Goal: Task Accomplishment & Management: Manage account settings

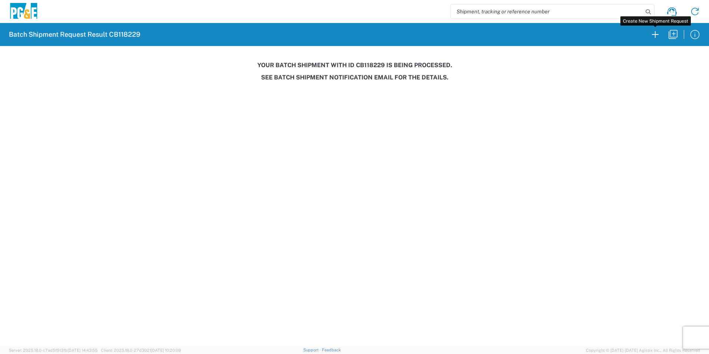
click at [653, 34] on icon "button" at bounding box center [656, 35] width 12 height 12
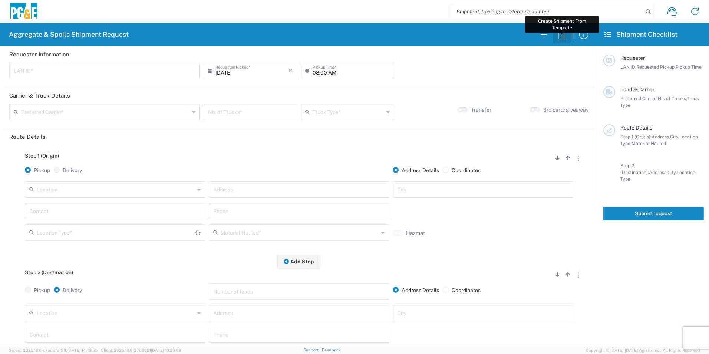
click at [564, 31] on icon "button" at bounding box center [561, 34] width 7 height 9
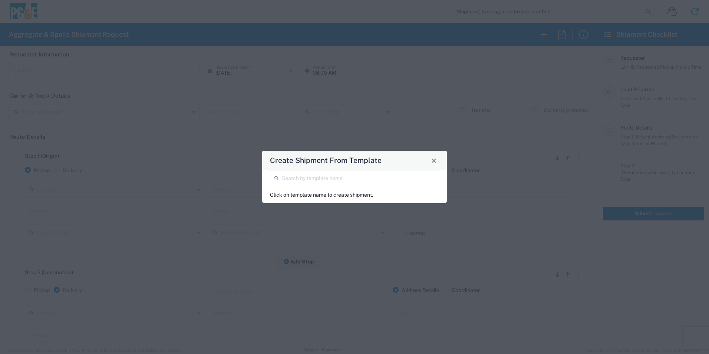
click at [325, 178] on input "search" at bounding box center [358, 177] width 153 height 13
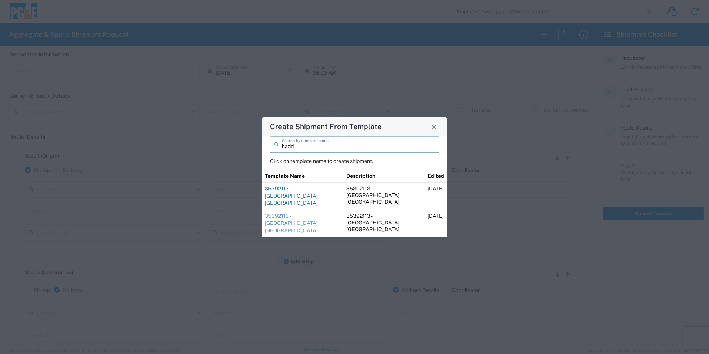
type input "hadri"
click at [282, 198] on link "35392113 - [GEOGRAPHIC_DATA] [GEOGRAPHIC_DATA]" at bounding box center [291, 195] width 53 height 20
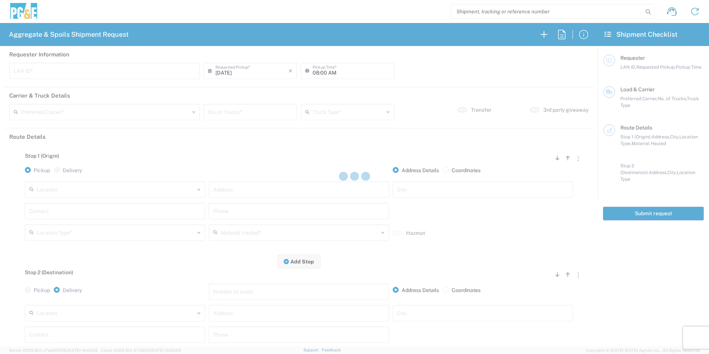
type input "HVM1"
type input "06:30 AM"
type input "[PERSON_NAME] & Sons Trucking, Inc"
type input "Super Dump"
type textarea "Please start with 1 load of [GEOGRAPHIC_DATA]. [PERSON_NAME] will direct from t…"
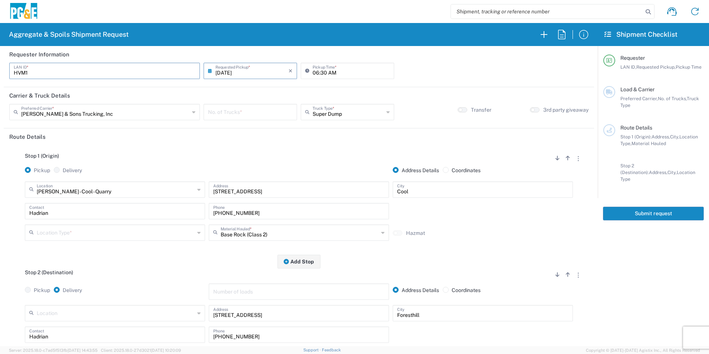
drag, startPoint x: 92, startPoint y: 71, endPoint x: 0, endPoint y: 59, distance: 92.4
click at [0, 63] on html "Aggregate & Spoils Shipment Request Requester Information HVM1 LAN ID * [DATE] …" at bounding box center [354, 177] width 709 height 354
type input "JUD4"
click at [314, 72] on input "06:30 AM" at bounding box center [351, 70] width 77 height 13
click at [320, 72] on input "08:30 AM" at bounding box center [351, 70] width 77 height 13
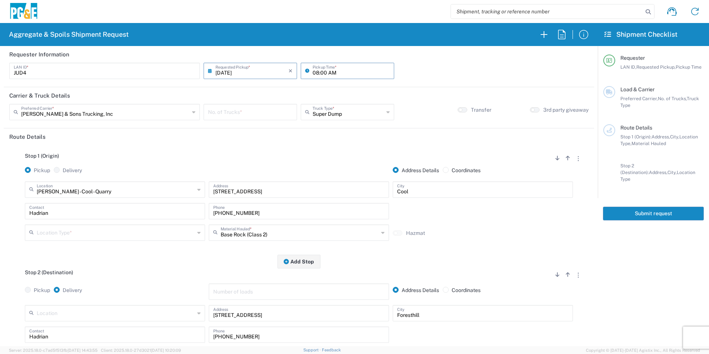
type input "08:00 AM"
click at [259, 111] on input "number" at bounding box center [250, 111] width 85 height 13
type input "1"
click at [573, 159] on button "button" at bounding box center [578, 158] width 10 height 10
click at [553, 204] on link "Remove Stop" at bounding box center [542, 204] width 39 height 6
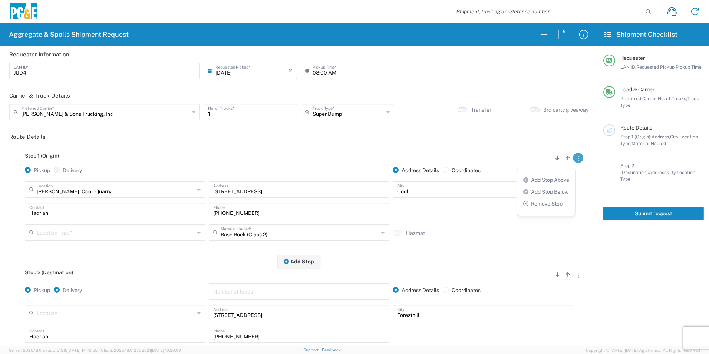
radio input "true"
radio input "false"
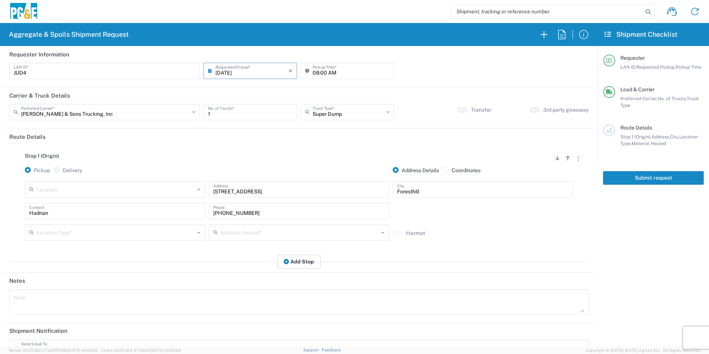
click at [306, 262] on button "Add Stop" at bounding box center [298, 261] width 43 height 14
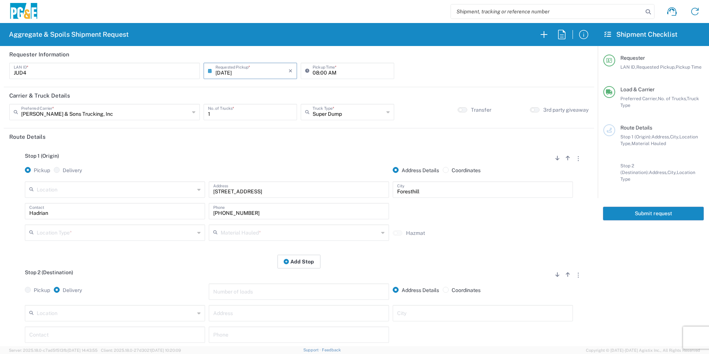
scroll to position [37, 0]
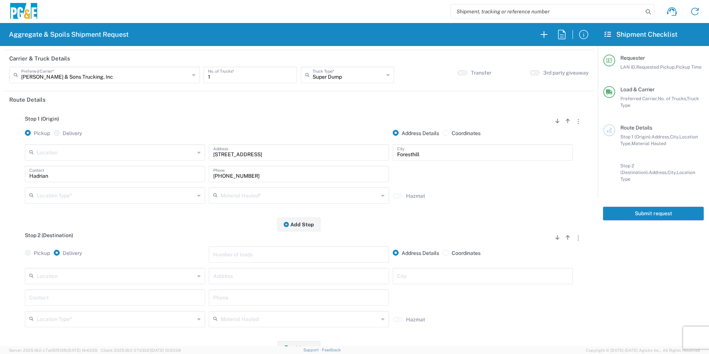
click at [454, 279] on input "text" at bounding box center [482, 275] width 171 height 13
type input "Foresthill"
click at [373, 274] on input "text" at bounding box center [298, 275] width 171 height 13
click at [248, 276] on input "text" at bounding box center [298, 275] width 171 height 13
click at [246, 275] on input "text" at bounding box center [298, 275] width 171 height 13
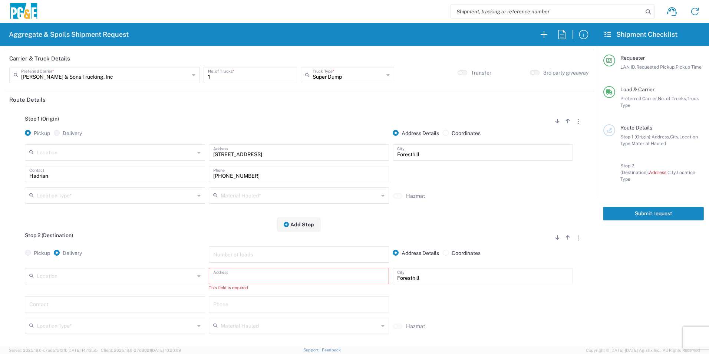
paste input "[STREET_ADDRESS]"
type input "[STREET_ADDRESS]"
click at [119, 293] on input "text" at bounding box center [114, 296] width 171 height 13
type input "[PERSON_NAME]"
drag, startPoint x: 80, startPoint y: 170, endPoint x: 0, endPoint y: 147, distance: 82.9
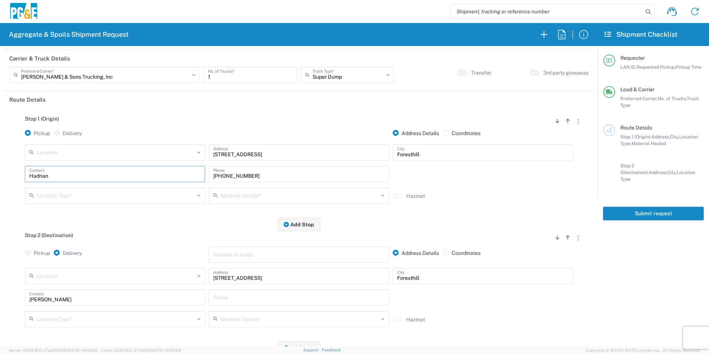
click at [0, 147] on html "Aggregate & Spoils Shipment Request Requester Information JUD4 LAN ID * [DATE] …" at bounding box center [354, 177] width 709 height 354
type input "[PERSON_NAME]"
click at [213, 174] on input "text" at bounding box center [298, 173] width 171 height 13
paste input "[PHONE_NUMBER]"
type input "[PHONE_NUMBER]"
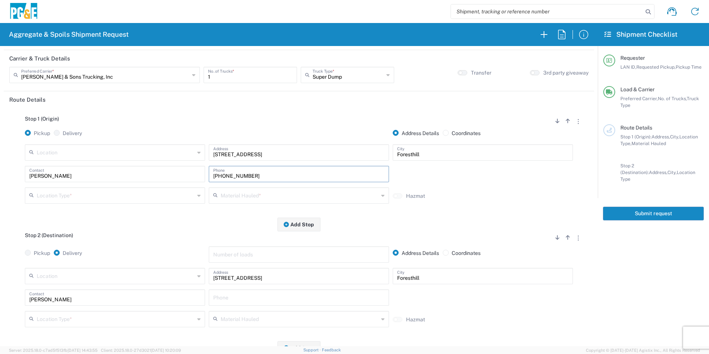
click at [241, 293] on input "text" at bounding box center [298, 296] width 171 height 13
paste input "[PHONE_NUMBER]"
type input "[PHONE_NUMBER]"
click at [104, 322] on input "text" at bounding box center [116, 318] width 158 height 13
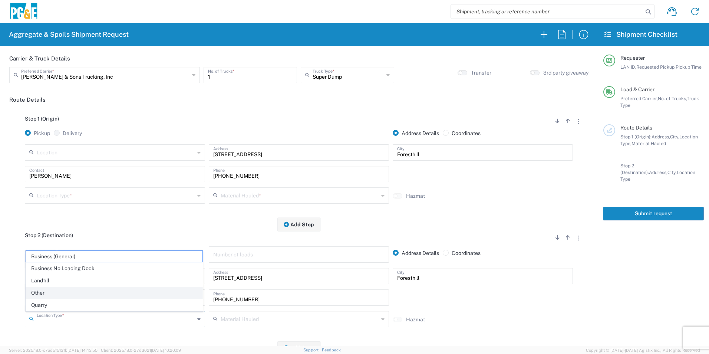
click at [34, 291] on span "Other" at bounding box center [114, 292] width 177 height 11
type input "Other"
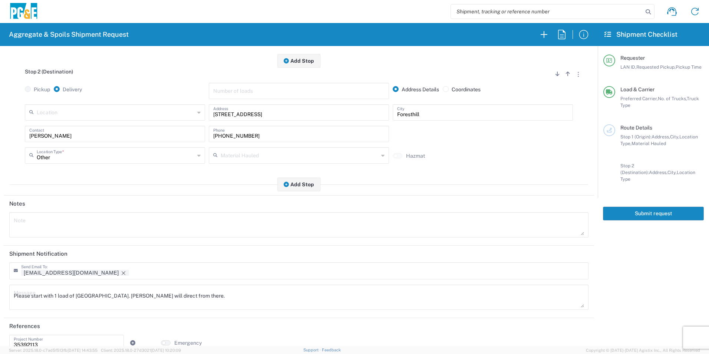
scroll to position [214, 0]
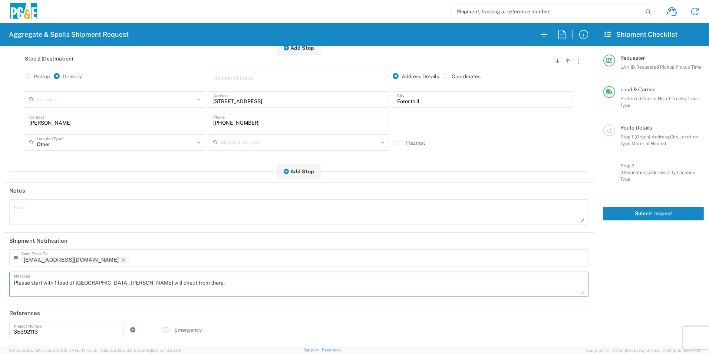
drag, startPoint x: 155, startPoint y: 279, endPoint x: -1, endPoint y: 271, distance: 157.1
click at [0, 271] on html "Aggregate & Spoils Shipment Request Requester Information JUD4 LAN ID * [DATE] …" at bounding box center [354, 177] width 709 height 354
click at [122, 259] on icon "Remove tag" at bounding box center [124, 260] width 4 height 4
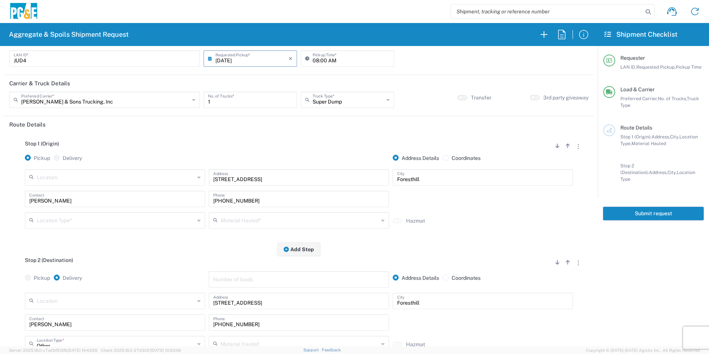
scroll to position [0, 0]
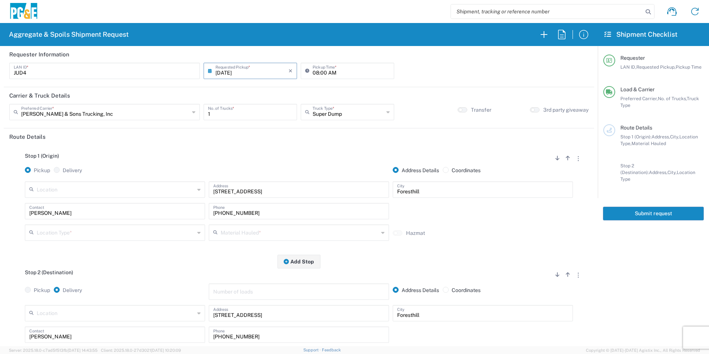
click at [57, 229] on input "text" at bounding box center [116, 232] width 158 height 13
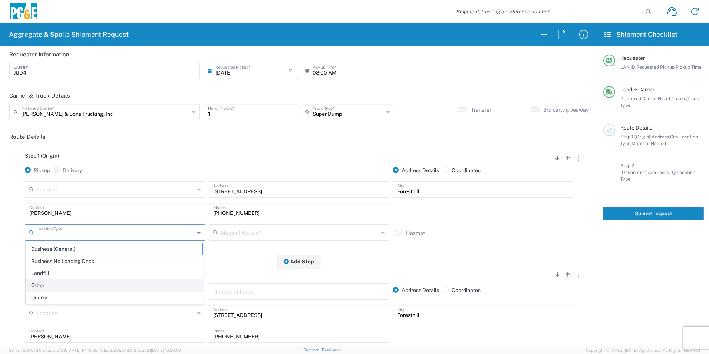
click at [54, 287] on span "Other" at bounding box center [114, 285] width 177 height 11
type input "Other"
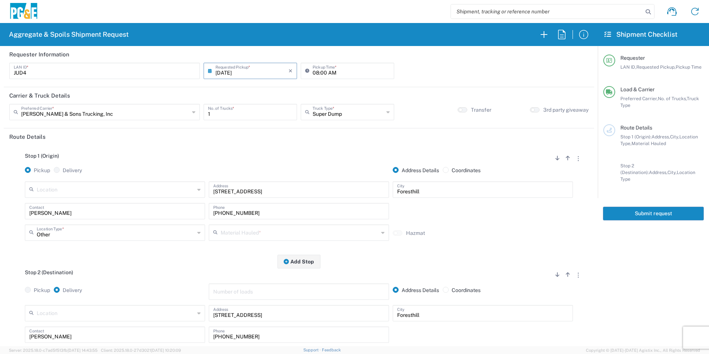
click at [290, 233] on input "text" at bounding box center [300, 232] width 158 height 13
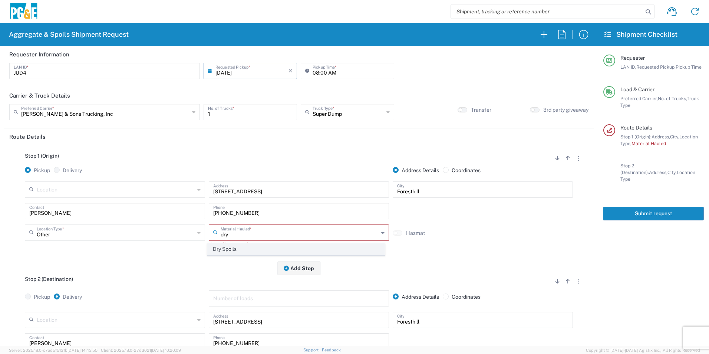
click at [263, 249] on span "Dry Spoils" at bounding box center [296, 248] width 177 height 11
type input "Dry Spoils"
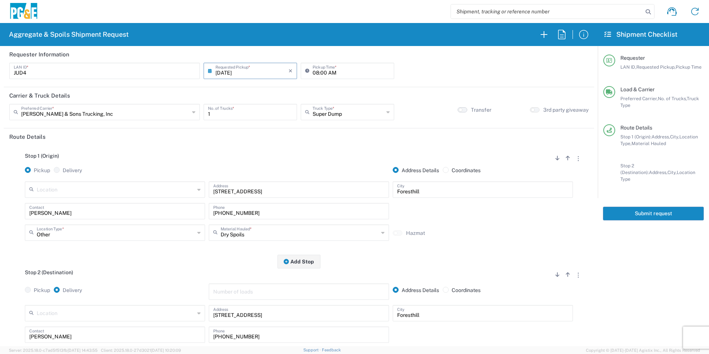
click at [459, 109] on small "button" at bounding box center [461, 110] width 4 height 4
click at [639, 207] on button "Submit request" at bounding box center [653, 214] width 101 height 14
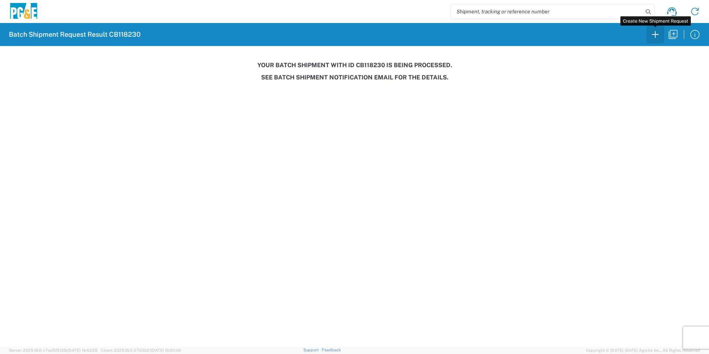
click at [654, 37] on icon "button" at bounding box center [656, 35] width 12 height 12
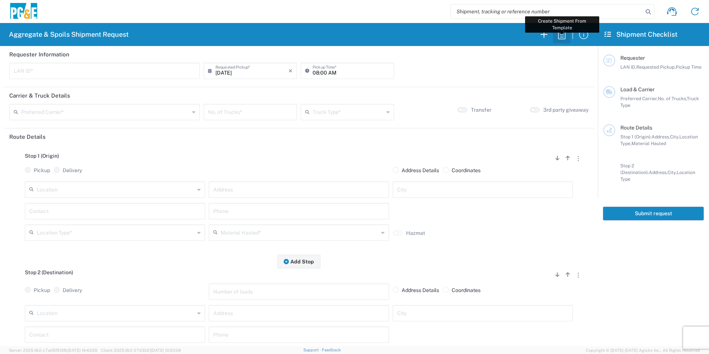
click at [564, 35] on icon "button" at bounding box center [562, 35] width 12 height 12
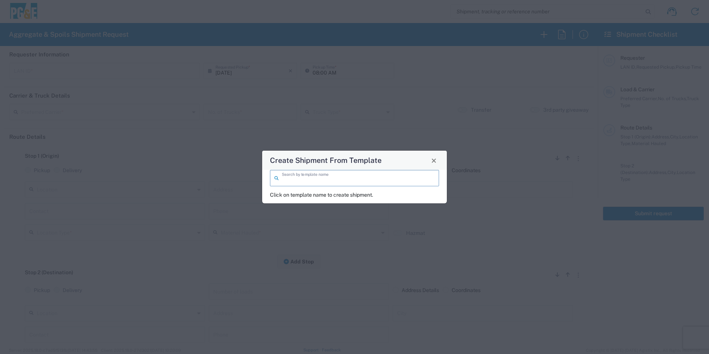
click at [418, 175] on input "search" at bounding box center [358, 177] width 153 height 13
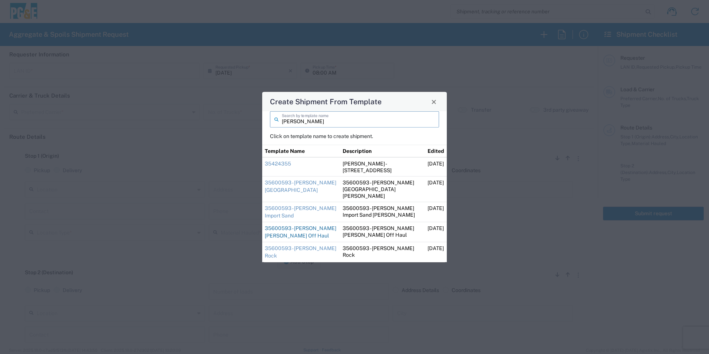
type input "[PERSON_NAME]"
click at [290, 225] on link "35600593 - [PERSON_NAME] [PERSON_NAME] Off Haul" at bounding box center [301, 231] width 72 height 13
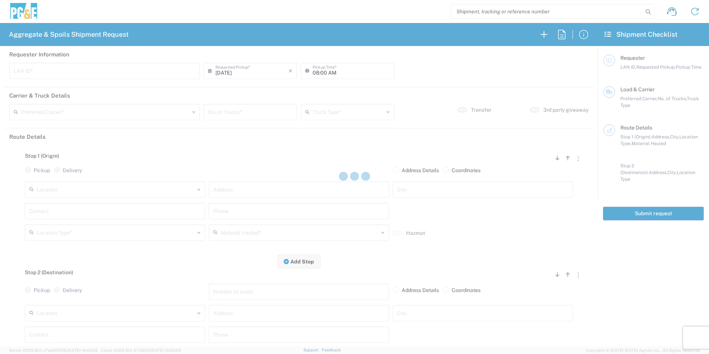
type input "J92Y"
type input "[PERSON_NAME] & Sons Trucking, Inc"
type input "Super Dump"
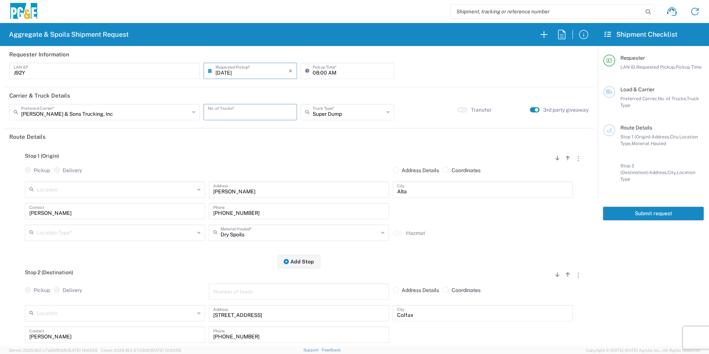
click at [273, 113] on input "number" at bounding box center [250, 111] width 85 height 13
type input "2"
drag, startPoint x: 276, startPoint y: 191, endPoint x: 161, endPoint y: 184, distance: 116.0
click at [162, 183] on div "Location [STREET_ADDRESS][PERSON_NAME] 7/11 Materials - [GEOGRAPHIC_DATA] - Qua…" at bounding box center [299, 192] width 552 height 22
type input "[STREET_ADDRESS]"
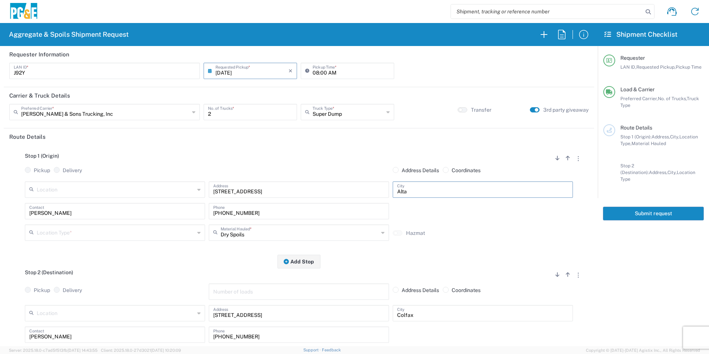
drag, startPoint x: 448, startPoint y: 189, endPoint x: 299, endPoint y: 179, distance: 150.2
click at [303, 179] on div "Stop 1 (Origin) Add Stop Above Add Stop Below Remove Stop Pickup Delivery Addre…" at bounding box center [298, 203] width 579 height 116
type input "Dutch Flat"
click at [122, 232] on input "text" at bounding box center [116, 232] width 158 height 13
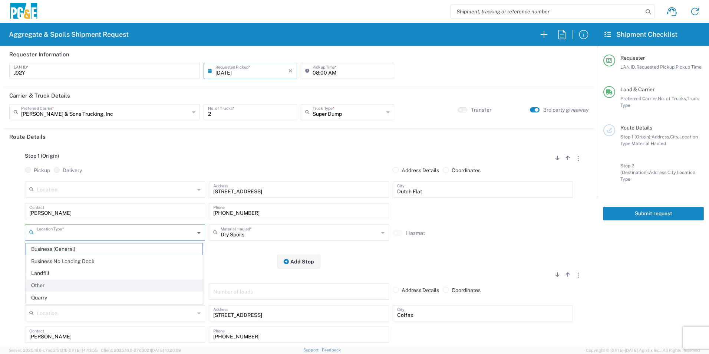
click at [41, 283] on span "Other" at bounding box center [114, 285] width 177 height 11
type input "Other"
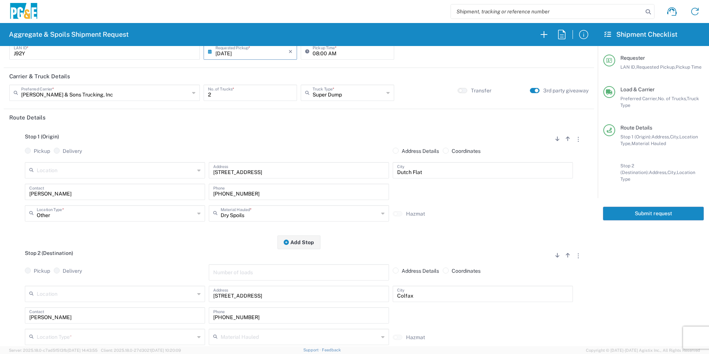
scroll to position [74, 0]
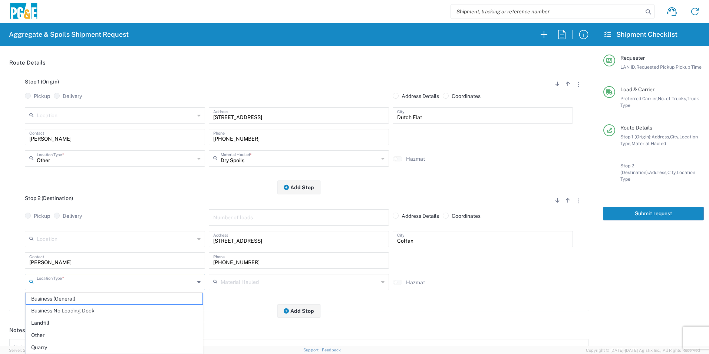
click at [55, 280] on input "text" at bounding box center [116, 281] width 158 height 13
click at [43, 333] on span "Other" at bounding box center [114, 334] width 177 height 11
type input "Other"
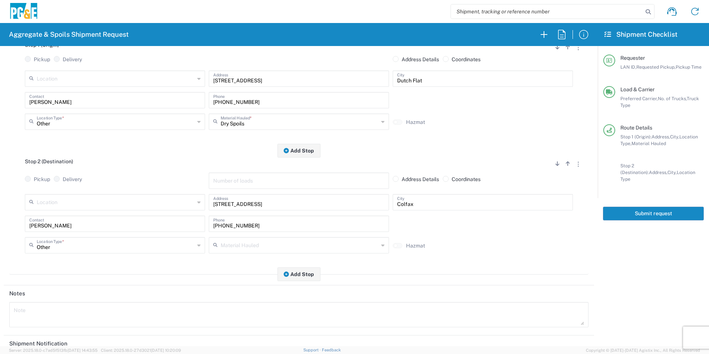
scroll to position [185, 0]
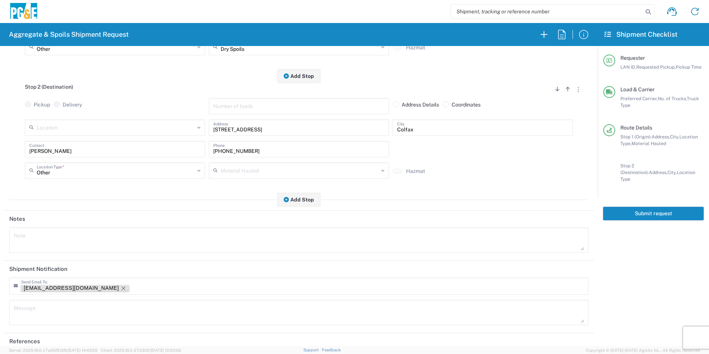
click at [121, 288] on icon "Remove tag" at bounding box center [124, 288] width 6 height 6
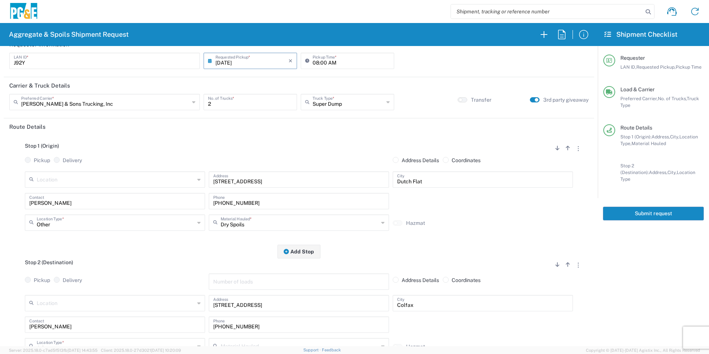
scroll to position [0, 0]
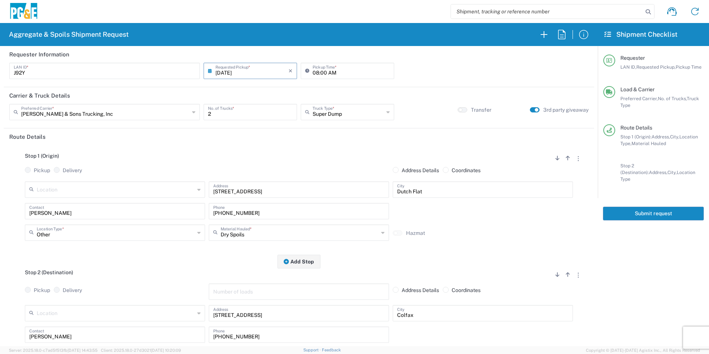
click at [619, 207] on button "Submit request" at bounding box center [653, 214] width 101 height 14
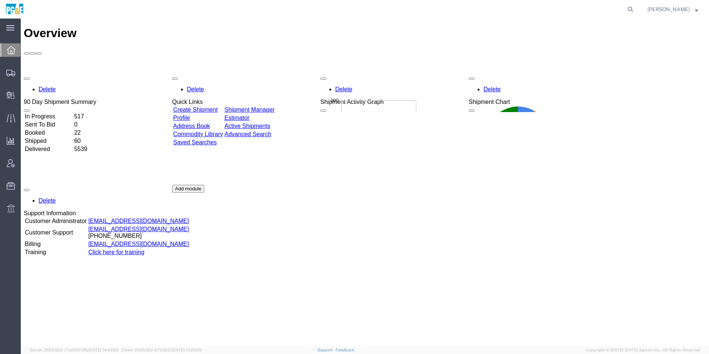
click at [265, 106] on link "Shipment Manager" at bounding box center [249, 109] width 50 height 6
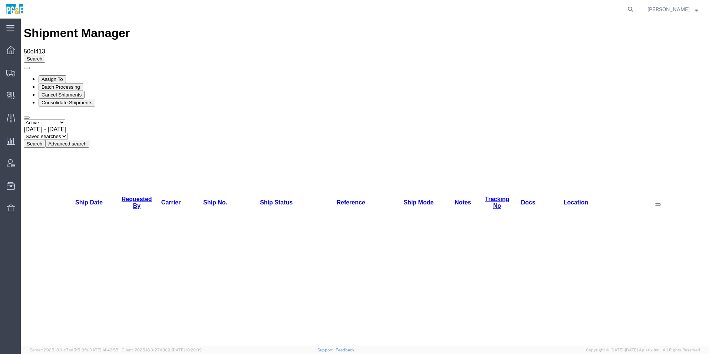
click at [52, 119] on select "Select status Active All Shipments Approved Booked Canceled Delivered Denied Ne…" at bounding box center [45, 122] width 42 height 7
select select "ALL"
click at [24, 119] on select "Select status Active All Shipments Approved Booked Canceled Delivered Denied Ne…" at bounding box center [45, 122] width 42 height 7
click at [111, 126] on div "Aug 8th 2025 - Sep 8th 2025" at bounding box center [365, 129] width 683 height 7
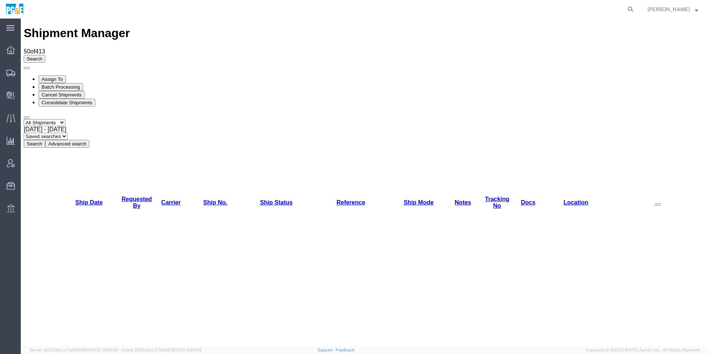
click at [45, 140] on button "Search" at bounding box center [35, 144] width 22 height 8
click at [126, 196] on link "Requested By" at bounding box center [137, 202] width 30 height 13
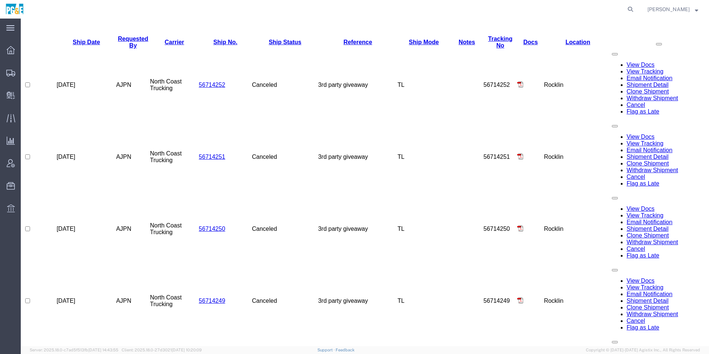
scroll to position [353, 0]
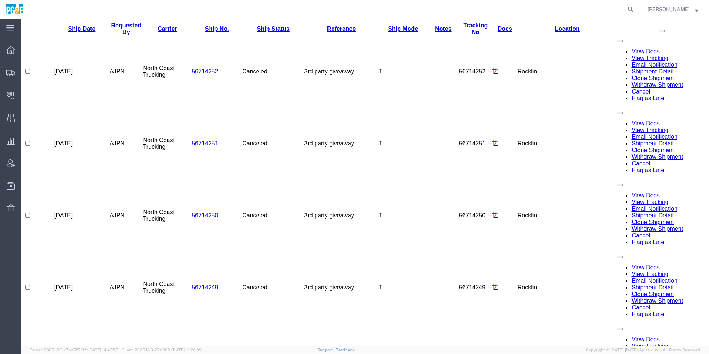
checkbox input "true"
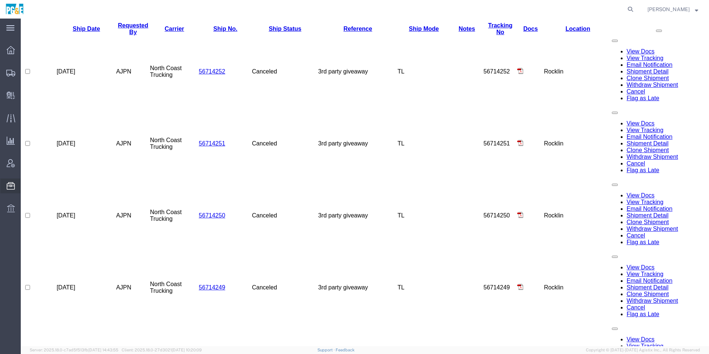
click at [0, 0] on span "Templates" at bounding box center [0, 0] width 0 height 0
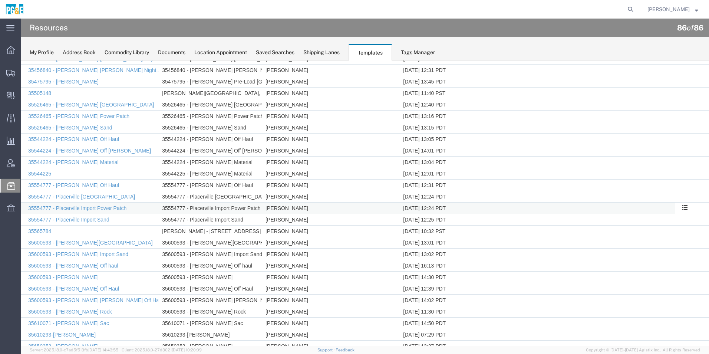
scroll to position [413, 0]
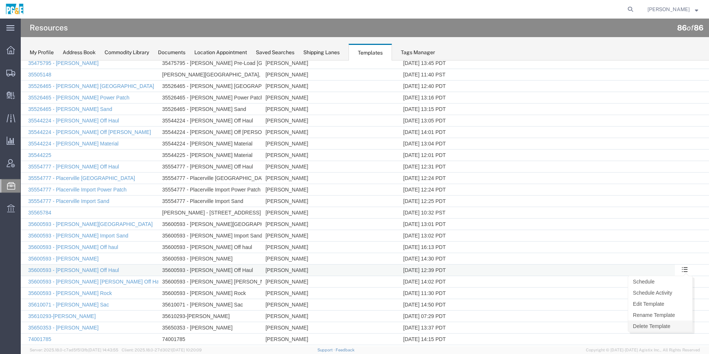
click at [662, 324] on link "Delete Template" at bounding box center [660, 326] width 64 height 11
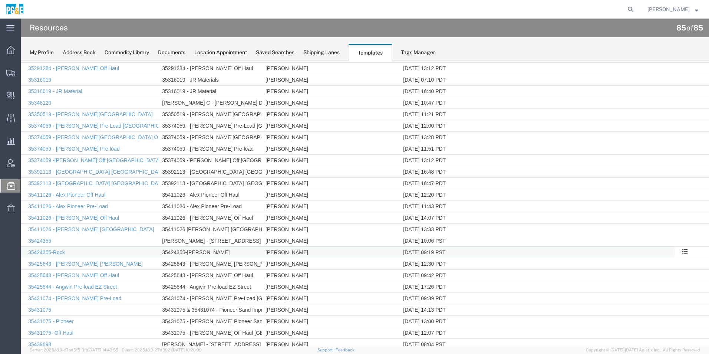
scroll to position [73, 0]
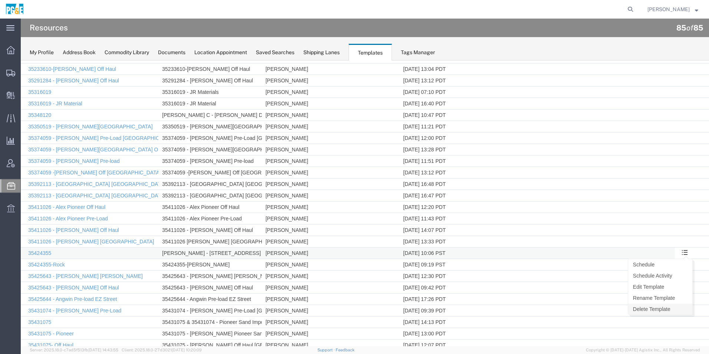
click at [645, 306] on link "Delete Template" at bounding box center [660, 308] width 64 height 11
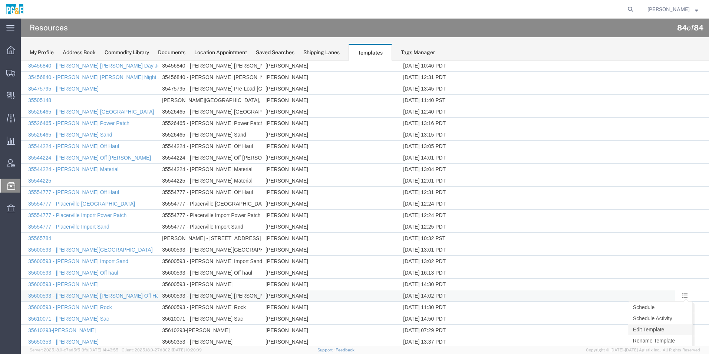
scroll to position [413, 0]
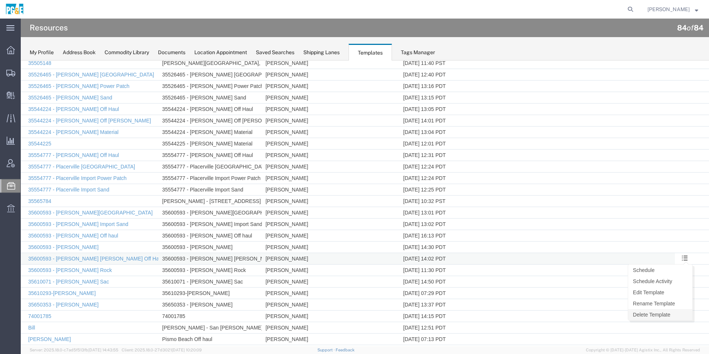
click at [651, 314] on link "Delete Template" at bounding box center [660, 314] width 64 height 11
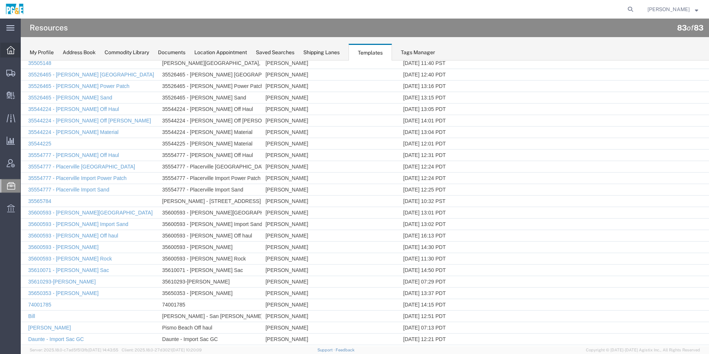
click at [9, 50] on icon at bounding box center [11, 50] width 8 height 8
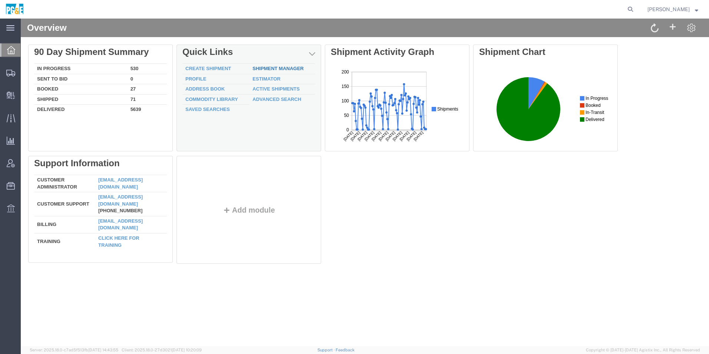
click at [293, 66] on link "Shipment Manager" at bounding box center [278, 69] width 51 height 6
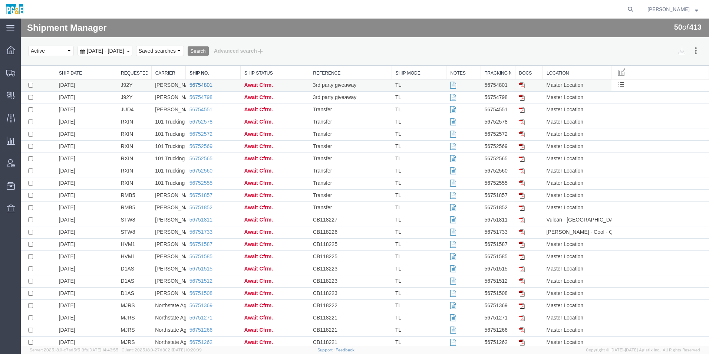
click at [199, 84] on link "56754801" at bounding box center [201, 85] width 23 height 6
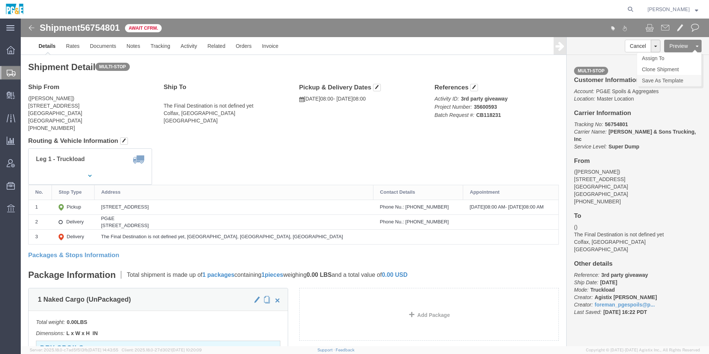
click link "Save As Template"
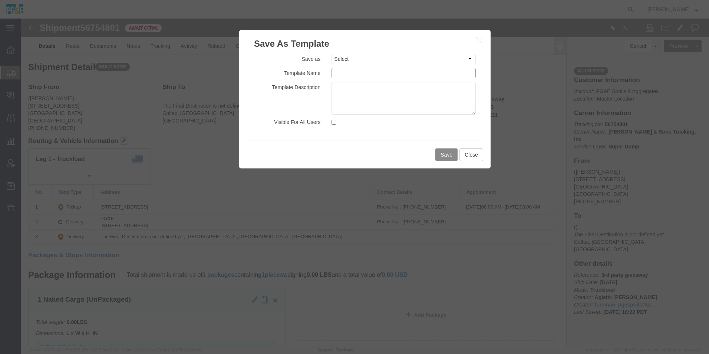
click input "text"
drag, startPoint x: 409, startPoint y: 53, endPoint x: 228, endPoint y: 48, distance: 181.1
click div "Save as Select 35030381 - Daniel Pre-Load 35030381 - Daniel Tennesse St Off hau…"
type input "35600593 - Jose Dutch Flat Off Haul"
click textarea
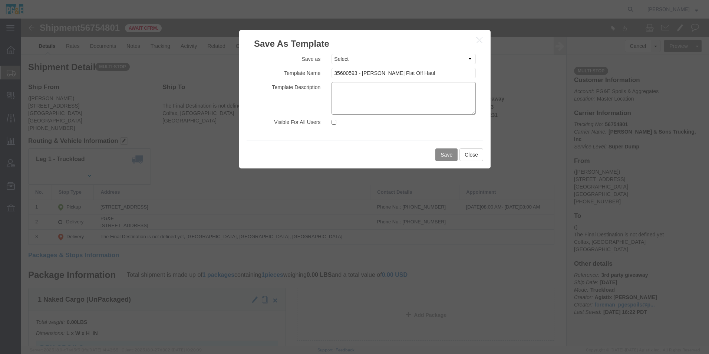
paste textarea "35600593 - Jose Dutch Flat Off Haul"
type textarea "35600593 - Jose Dutch Flat Off Haul"
click input "Visible For All Users"
checkbox input "true"
click button "Save"
